Goal: Task Accomplishment & Management: Use online tool/utility

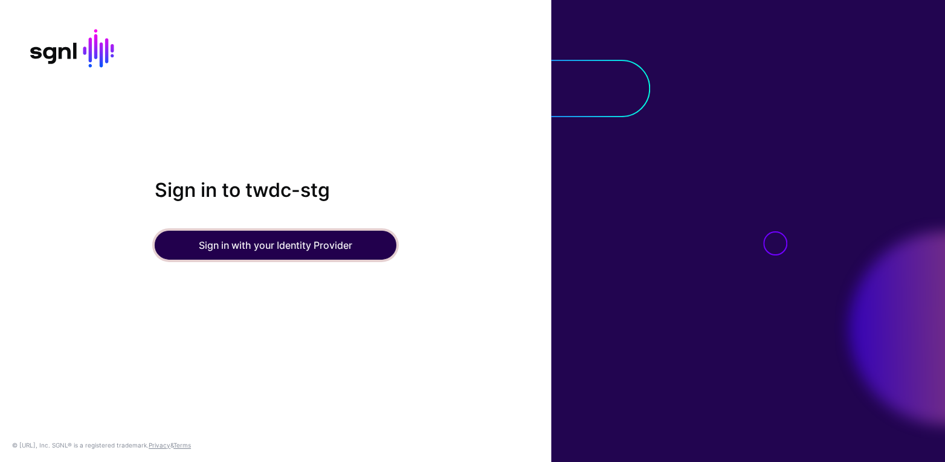
drag, startPoint x: 238, startPoint y: 248, endPoint x: 245, endPoint y: 247, distance: 7.3
click at [238, 248] on button "Sign in with your Identity Provider" at bounding box center [276, 245] width 242 height 29
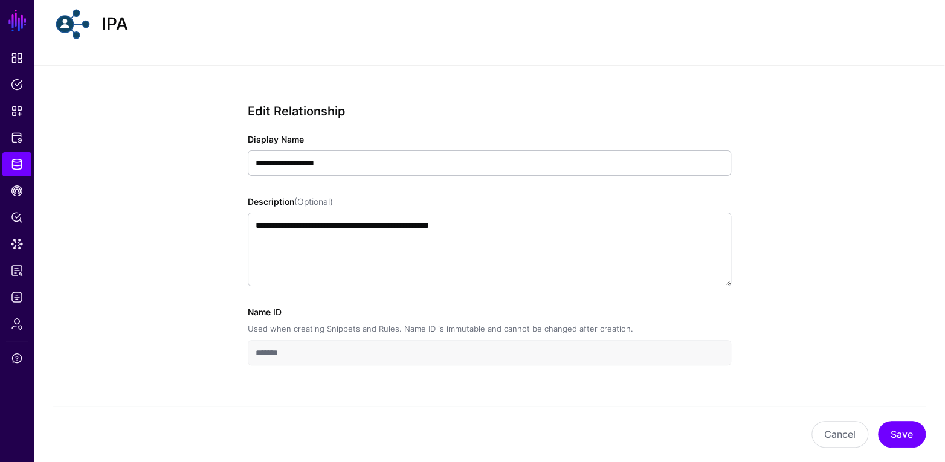
scroll to position [62, 0]
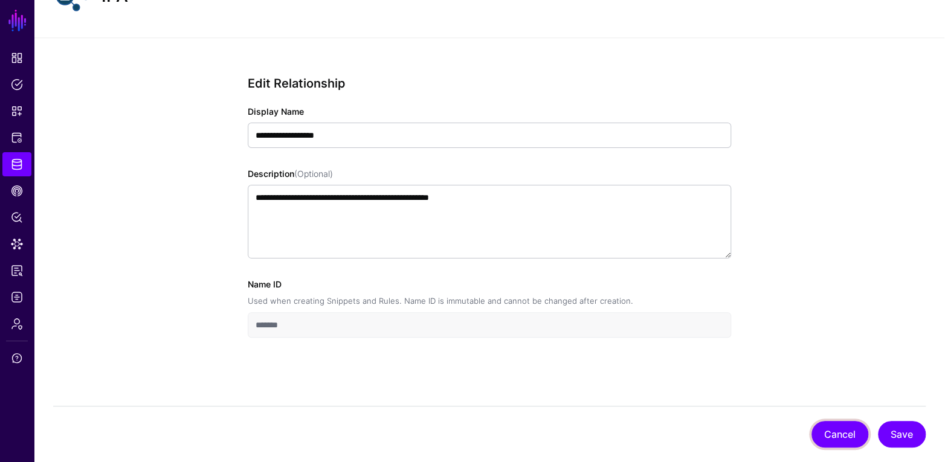
click at [843, 429] on button "Cancel" at bounding box center [840, 434] width 57 height 27
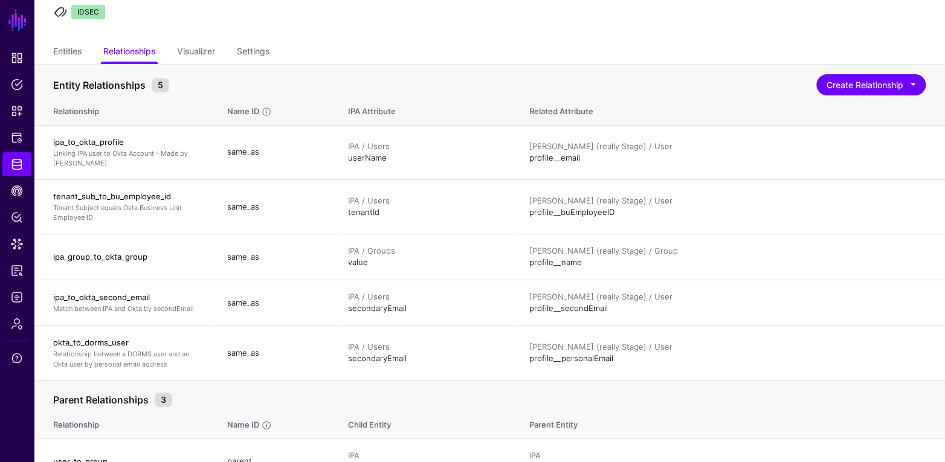
scroll to position [106, 0]
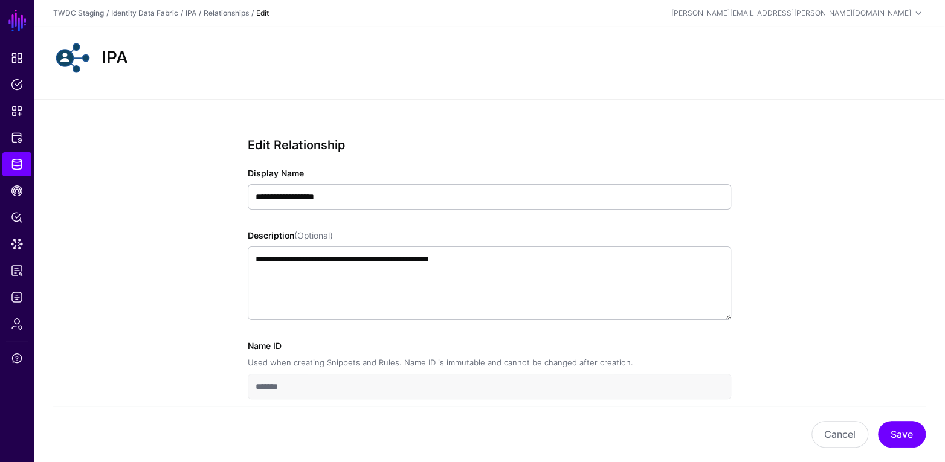
scroll to position [62, 0]
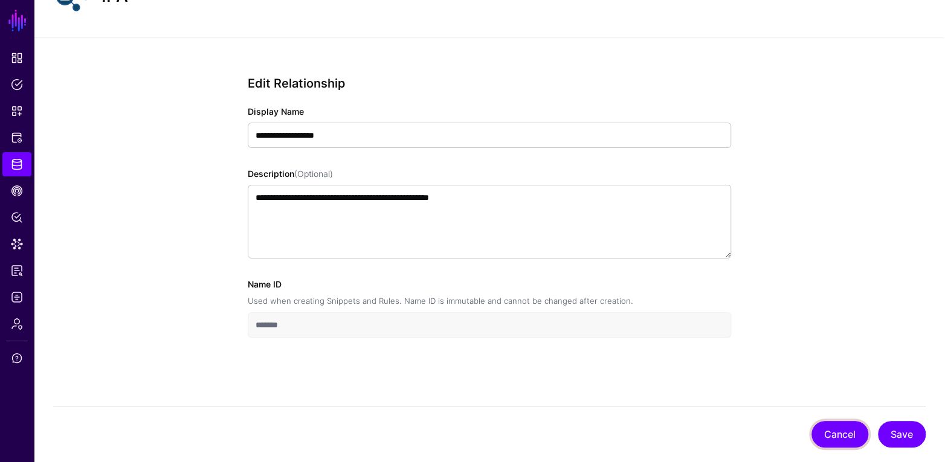
click at [847, 433] on button "Cancel" at bounding box center [840, 434] width 57 height 27
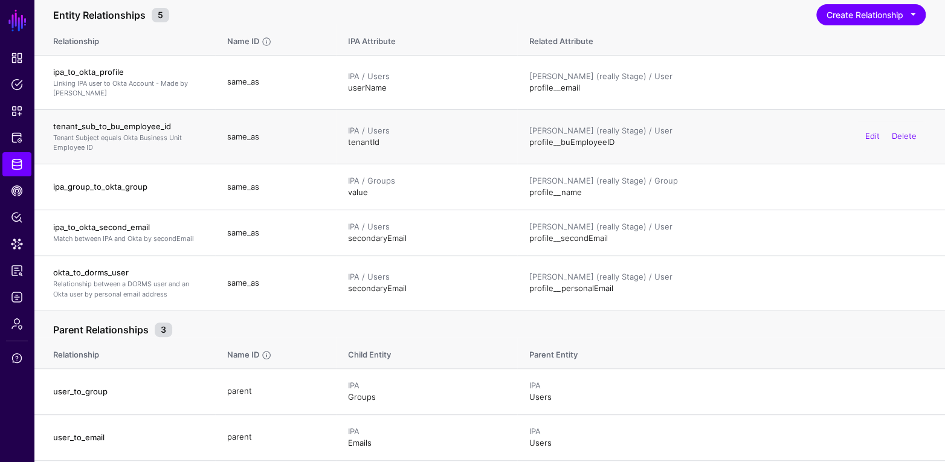
scroll to position [137, 0]
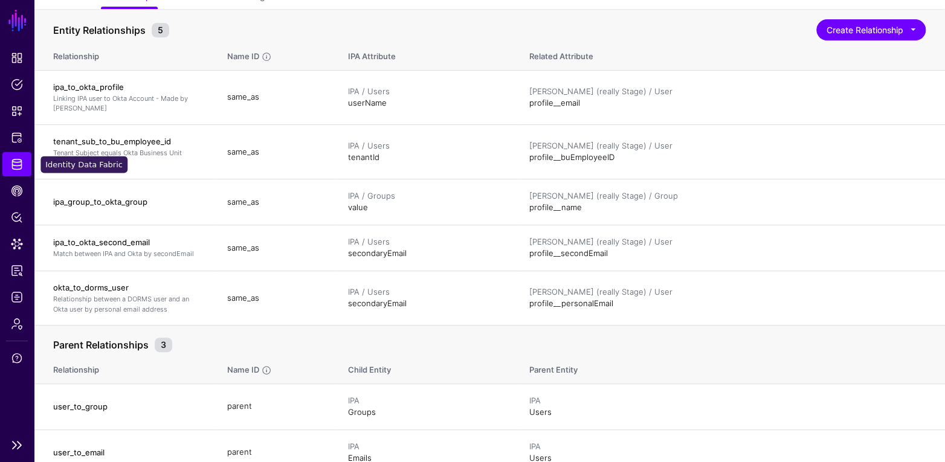
click at [17, 165] on span "Identity Data Fabric" at bounding box center [17, 164] width 12 height 12
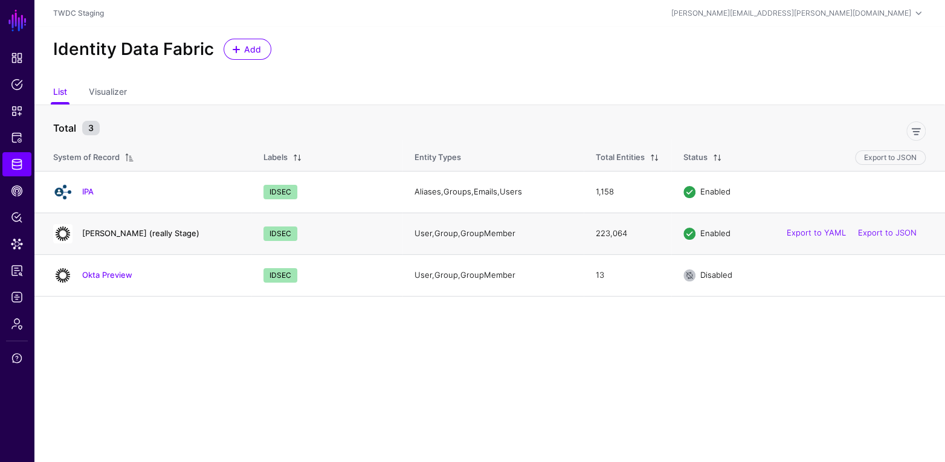
click at [145, 235] on link "Okta Dev (really Stage)" at bounding box center [140, 234] width 117 height 10
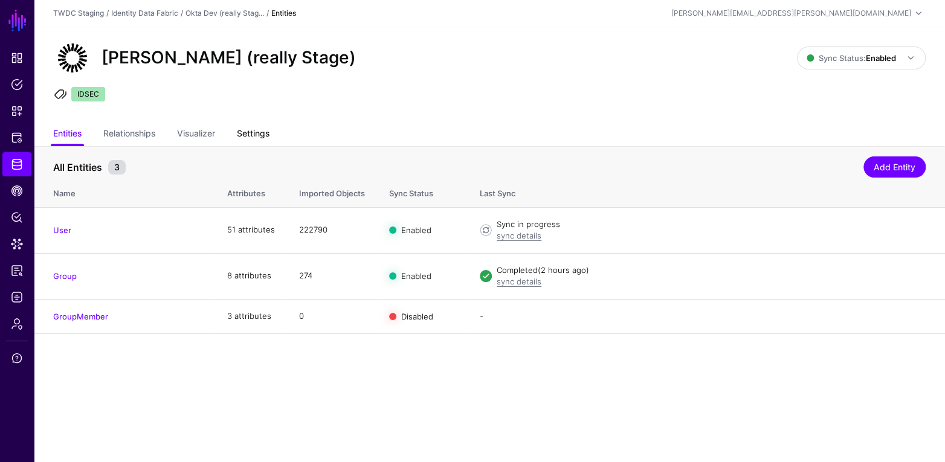
click at [265, 138] on link "Settings" at bounding box center [253, 134] width 33 height 23
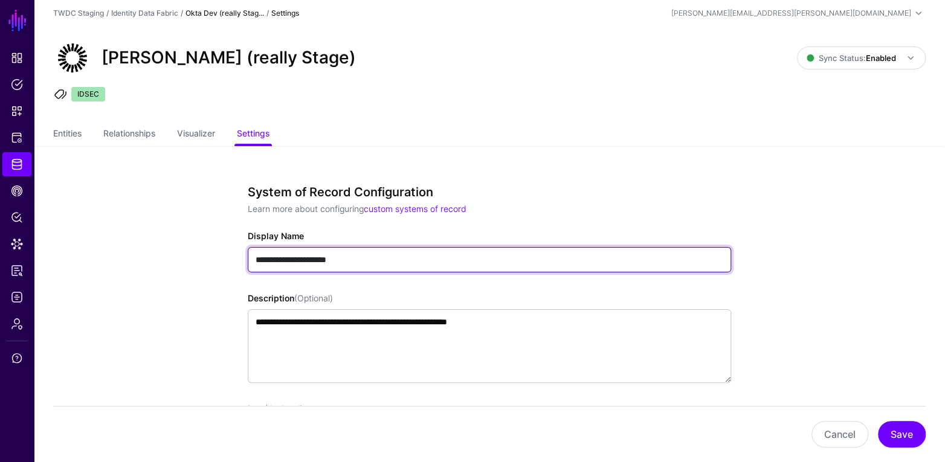
click at [297, 265] on input "**********" at bounding box center [490, 259] width 484 height 25
drag, startPoint x: 283, startPoint y: 259, endPoint x: 292, endPoint y: 260, distance: 9.1
click at [292, 260] on input "**********" at bounding box center [490, 259] width 484 height 25
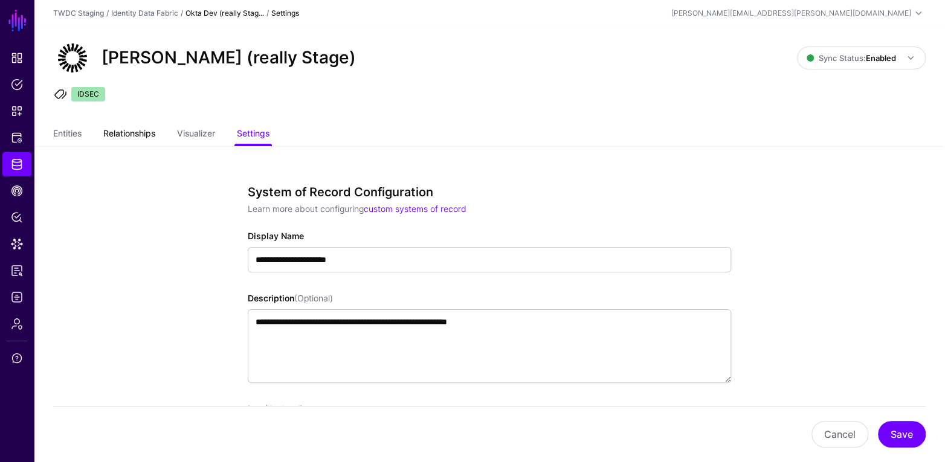
click at [134, 132] on link "Relationships" at bounding box center [129, 134] width 52 height 23
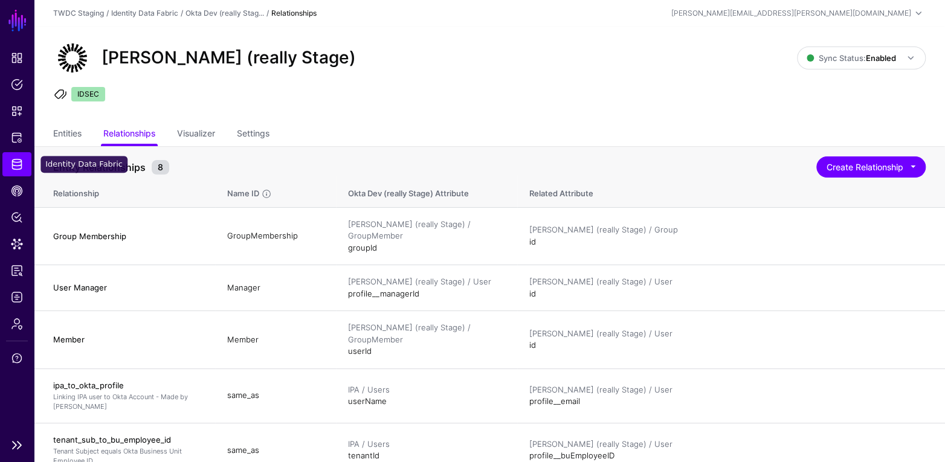
click at [22, 159] on span "Identity Data Fabric" at bounding box center [17, 164] width 12 height 12
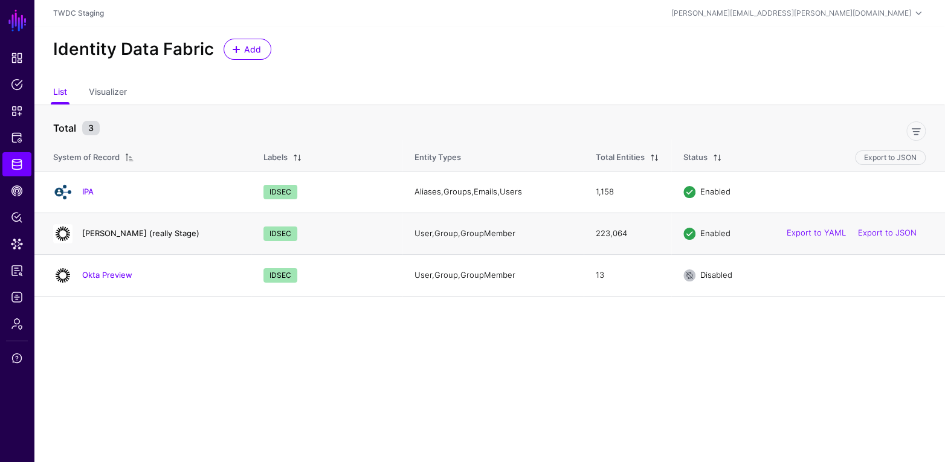
click at [91, 233] on link "Okta Dev (really Stage)" at bounding box center [140, 234] width 117 height 10
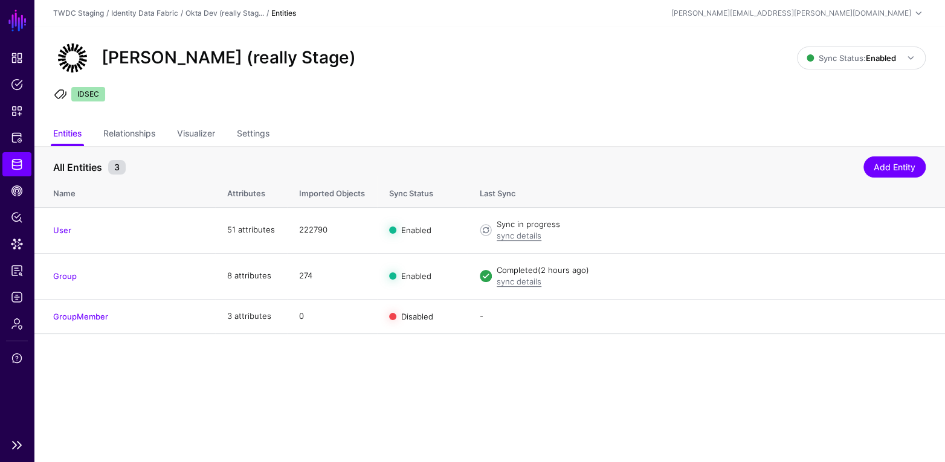
click at [19, 166] on span "Identity Data Fabric" at bounding box center [17, 164] width 12 height 12
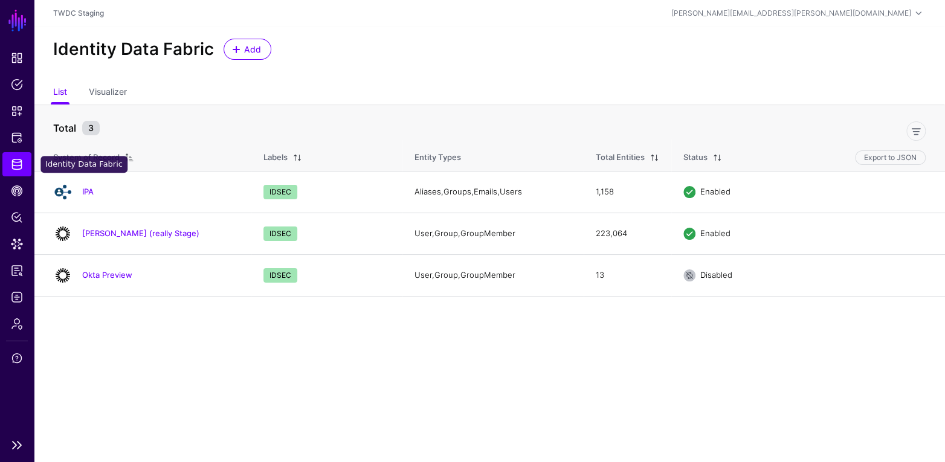
click at [16, 167] on span "Identity Data Fabric" at bounding box center [17, 164] width 12 height 12
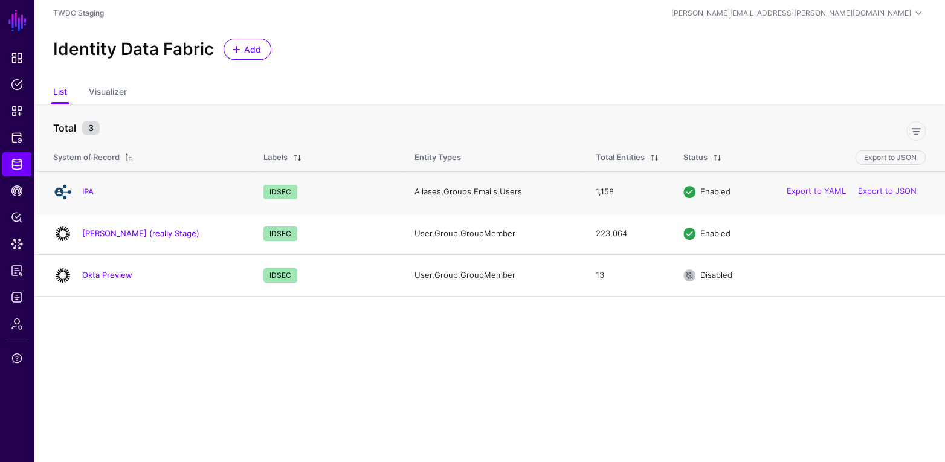
click at [96, 194] on h4 "IPA" at bounding box center [160, 191] width 157 height 11
click at [89, 192] on link "IPA" at bounding box center [87, 192] width 11 height 10
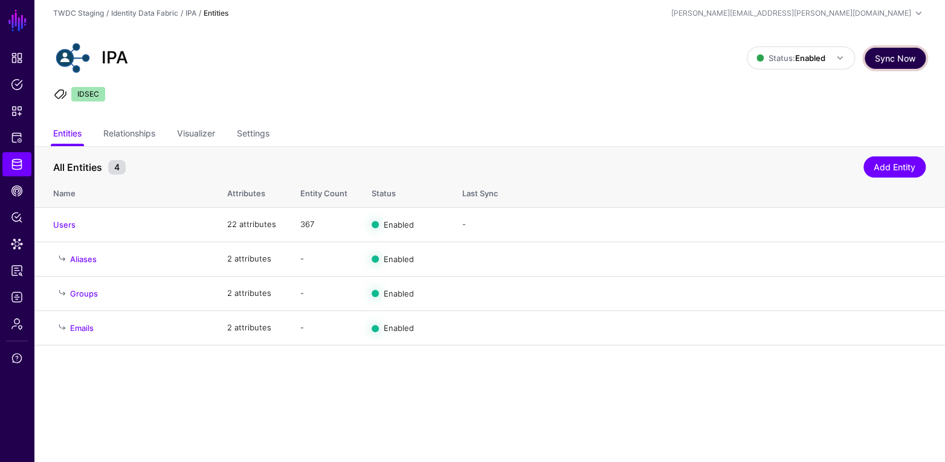
click at [882, 57] on button "Sync Now" at bounding box center [895, 58] width 61 height 21
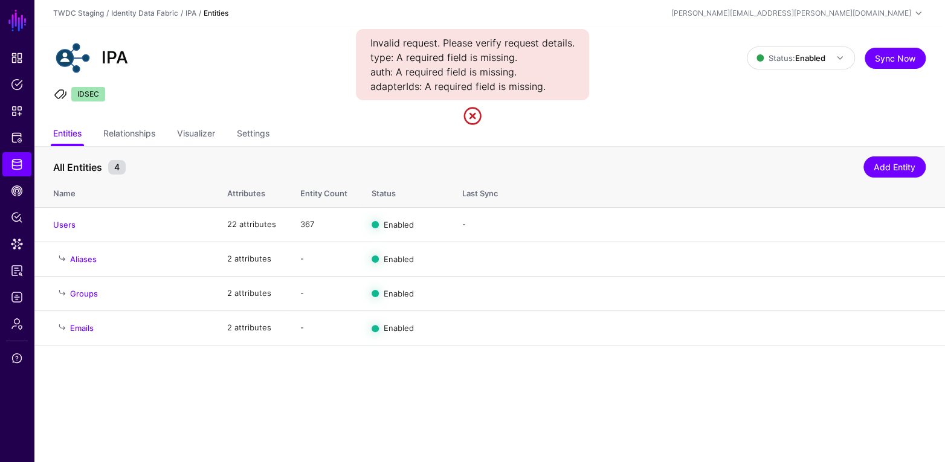
click at [401, 77] on div "Invalid request. Please verify request details. type: A required field is missi…" at bounding box center [472, 64] width 233 height 71
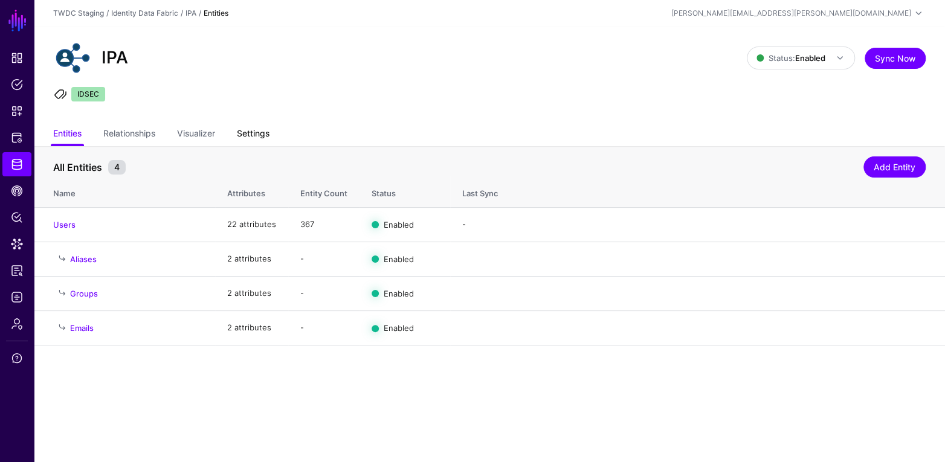
click at [265, 131] on link "Settings" at bounding box center [253, 134] width 33 height 23
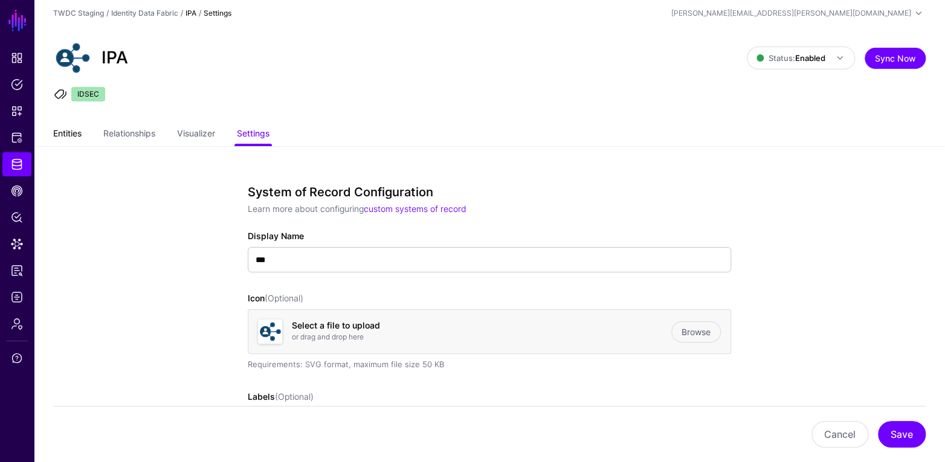
click at [77, 135] on link "Entities" at bounding box center [67, 134] width 28 height 23
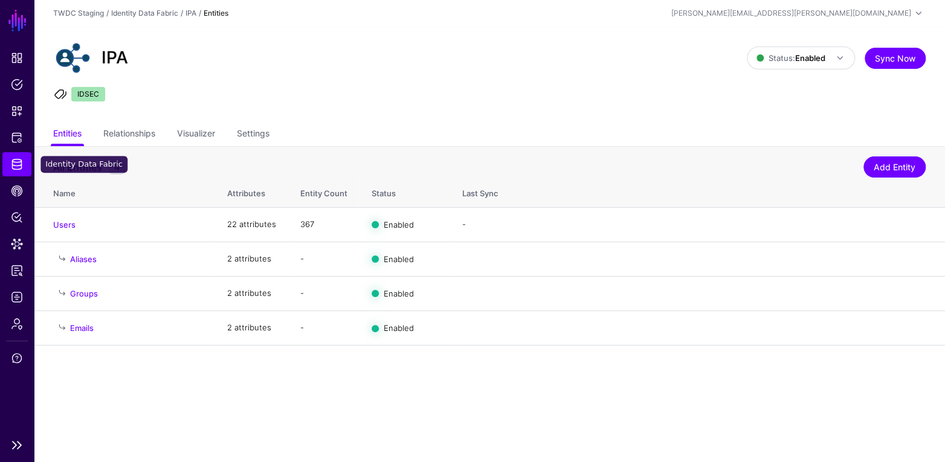
click at [13, 169] on span "Identity Data Fabric" at bounding box center [17, 164] width 12 height 12
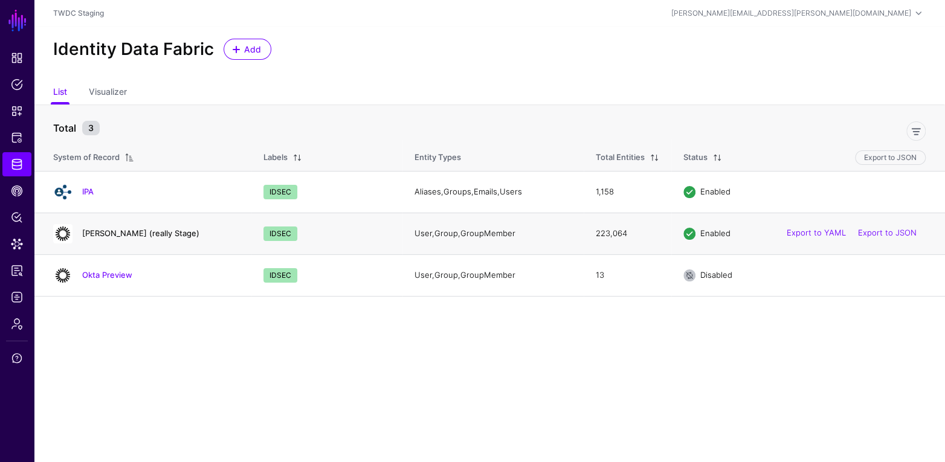
click at [122, 233] on link "Okta Dev (really Stage)" at bounding box center [140, 234] width 117 height 10
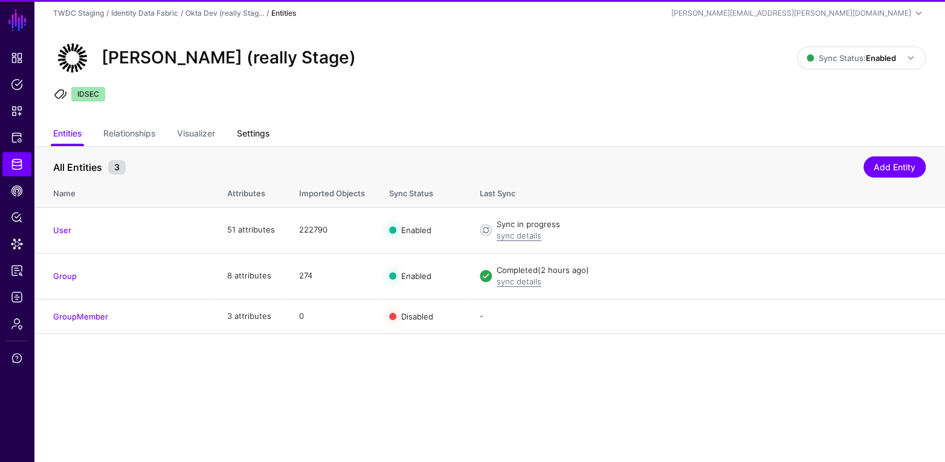
click at [259, 130] on link "Settings" at bounding box center [253, 134] width 33 height 23
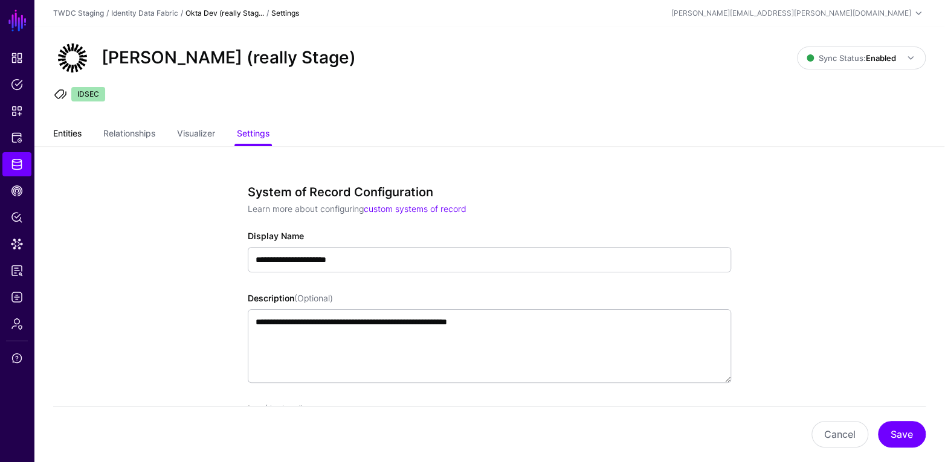
click at [54, 138] on link "Entities" at bounding box center [67, 134] width 28 height 23
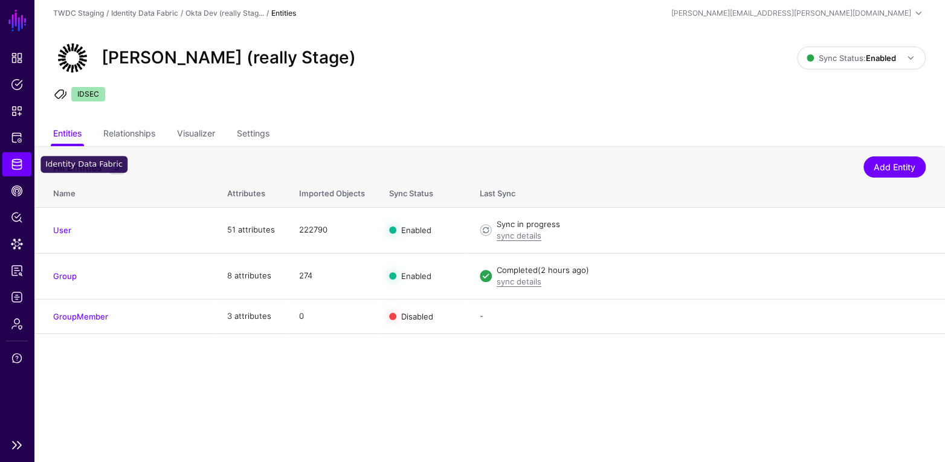
click at [17, 161] on span "Identity Data Fabric" at bounding box center [17, 164] width 12 height 12
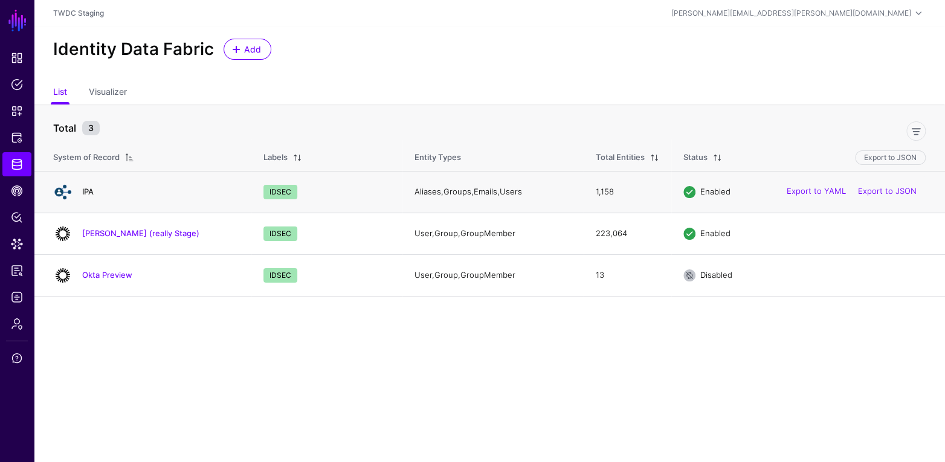
click at [90, 192] on link "IPA" at bounding box center [87, 192] width 11 height 10
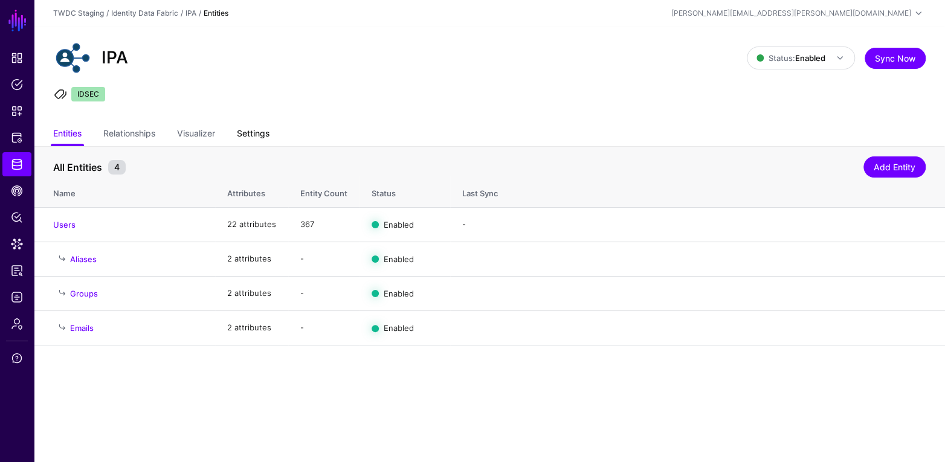
click at [261, 139] on link "Settings" at bounding box center [253, 134] width 33 height 23
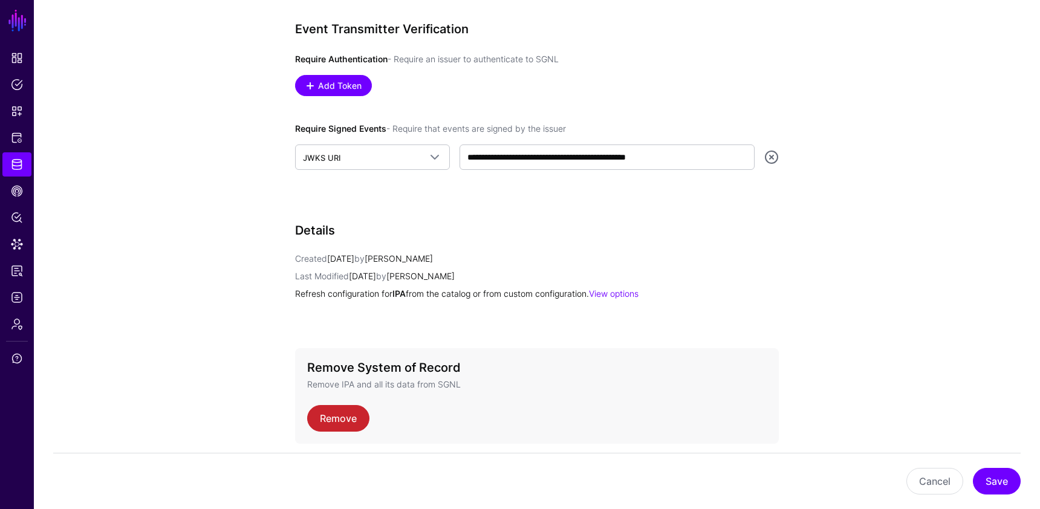
scroll to position [803, 0]
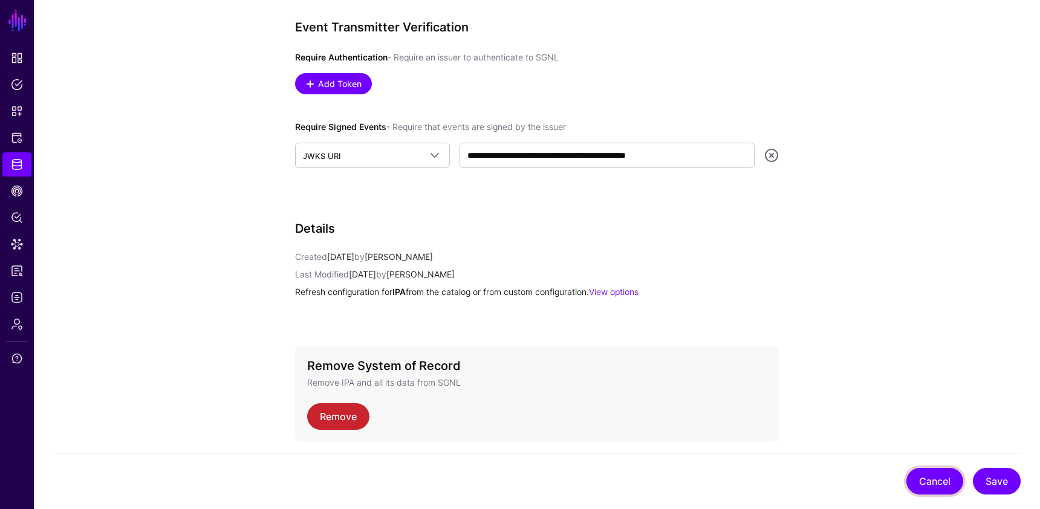
click at [926, 462] on button "Cancel" at bounding box center [934, 481] width 57 height 27
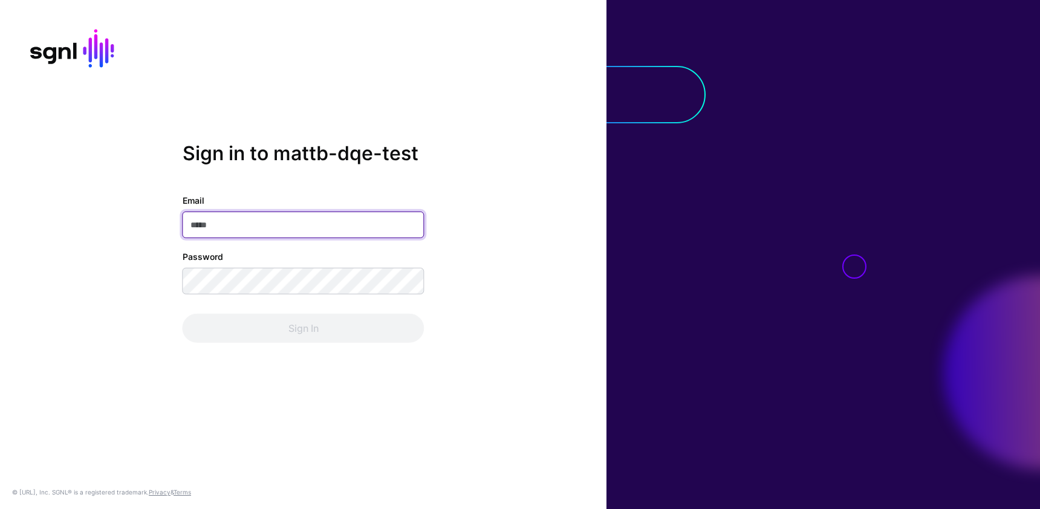
type input "**********"
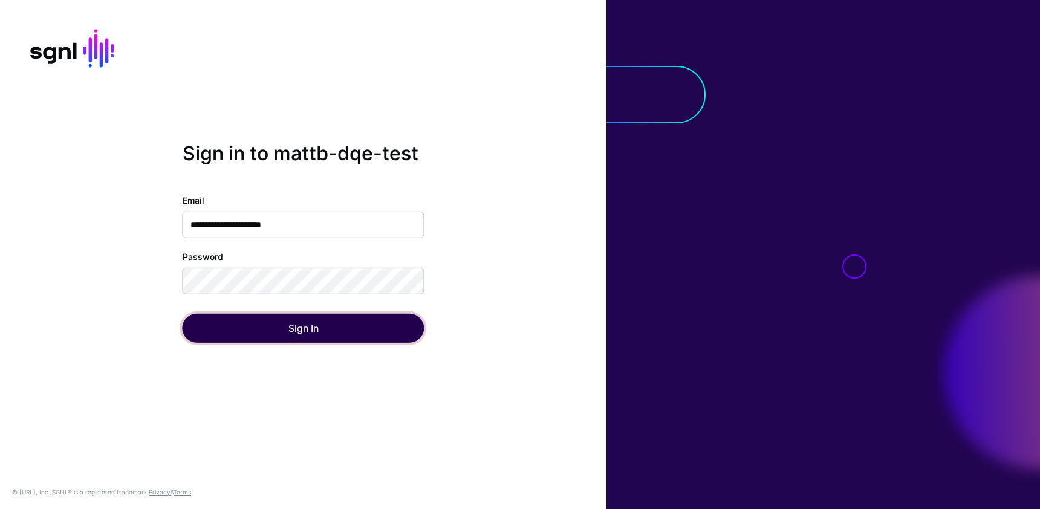
click at [305, 336] on button "Sign In" at bounding box center [304, 328] width 242 height 29
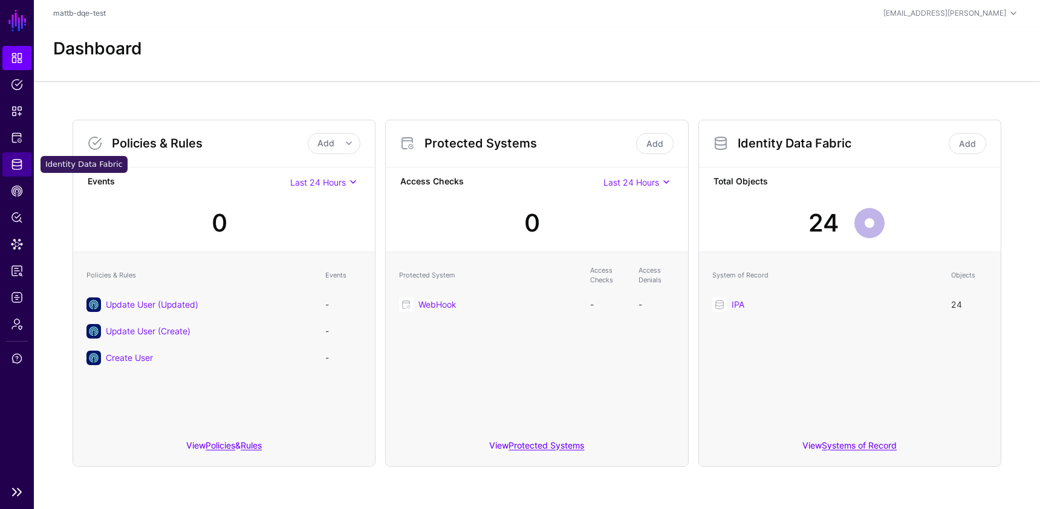
click at [15, 173] on link "Identity Data Fabric" at bounding box center [16, 164] width 29 height 24
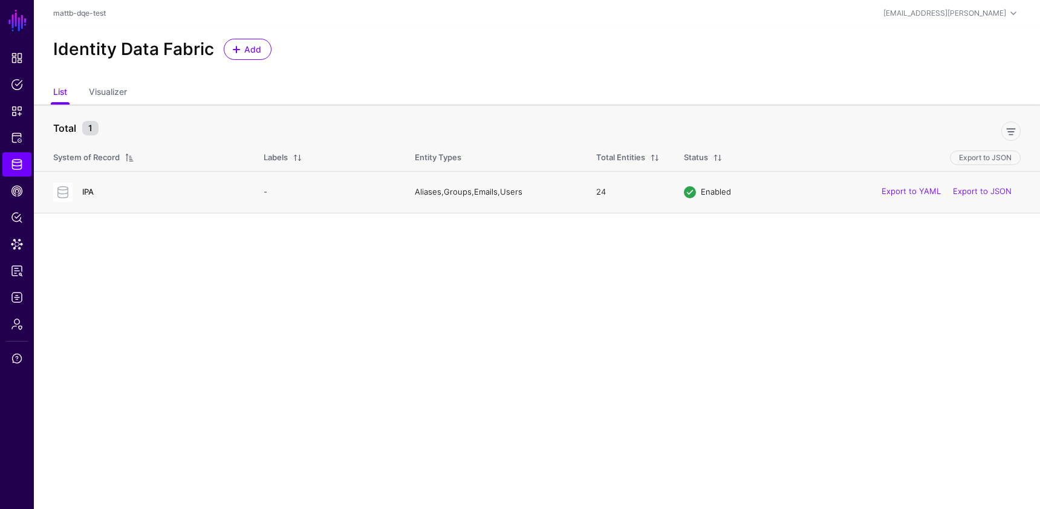
click at [87, 193] on link "IPA" at bounding box center [87, 192] width 11 height 10
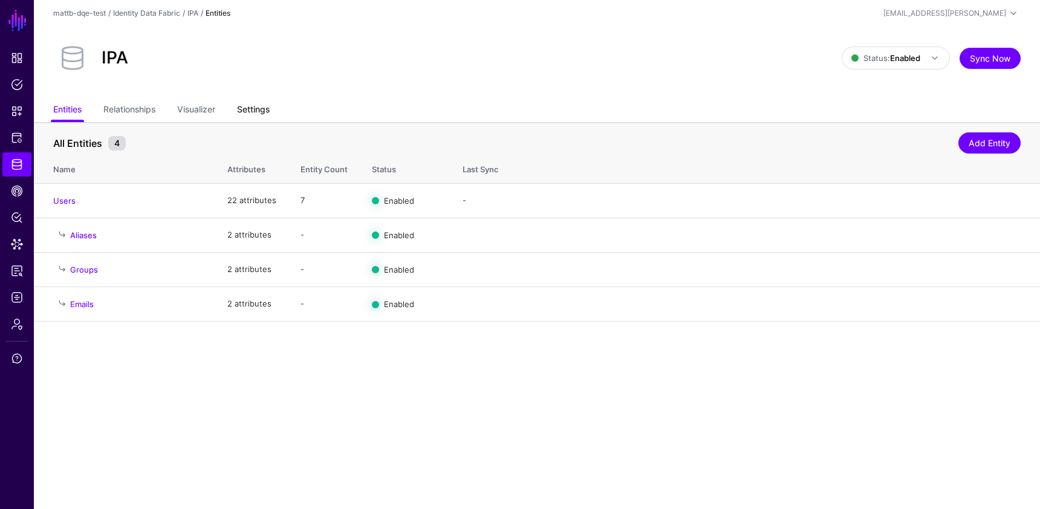
click at [267, 111] on link "Settings" at bounding box center [253, 110] width 33 height 23
click at [260, 112] on link "Settings" at bounding box center [253, 110] width 33 height 23
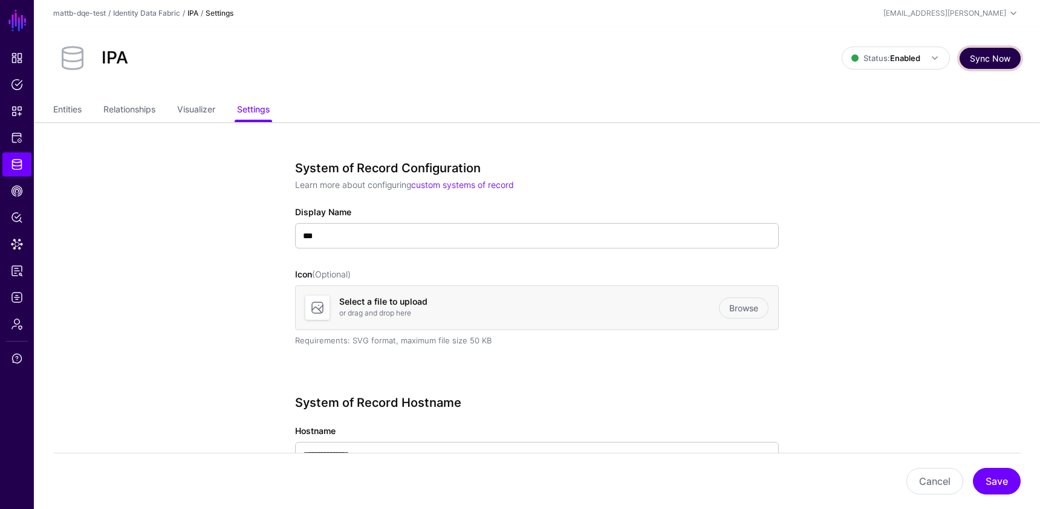
click at [979, 58] on button "Sync Now" at bounding box center [989, 58] width 61 height 21
